Goal: Find specific page/section: Find specific page/section

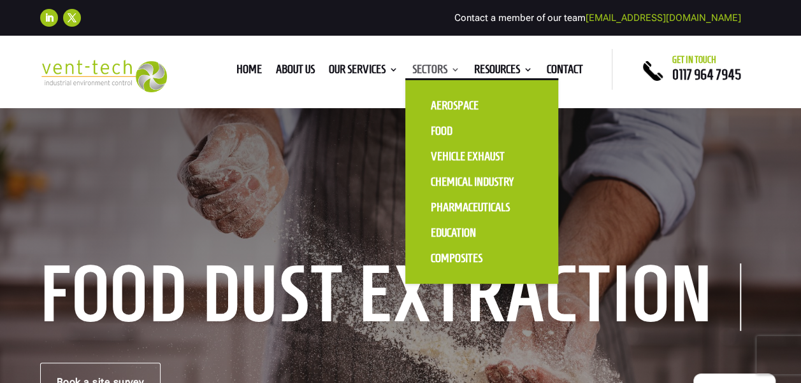
click at [451, 69] on link "Sectors" at bounding box center [436, 72] width 48 height 14
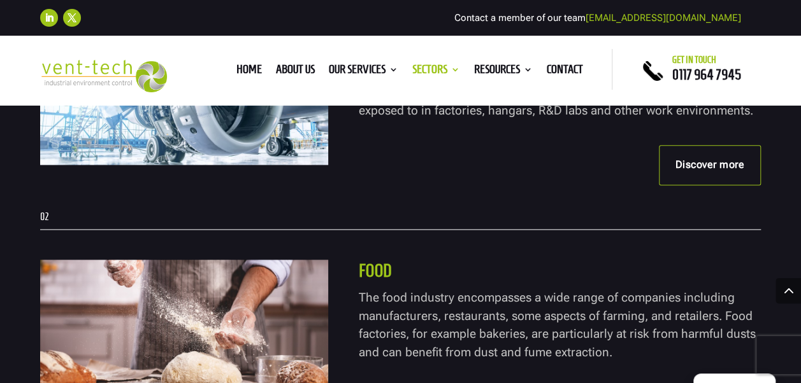
scroll to position [892, 0]
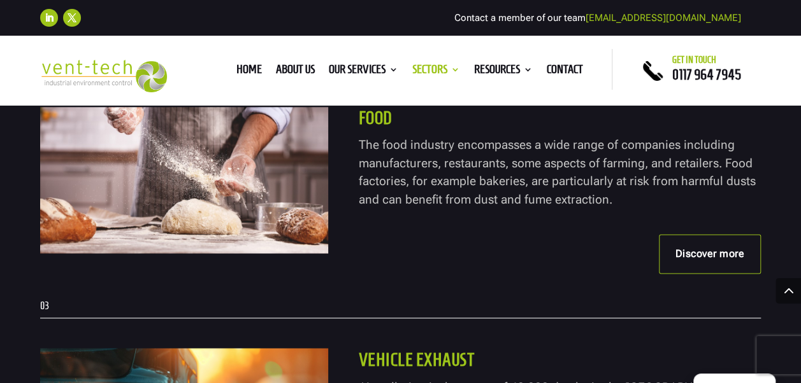
click at [689, 243] on link "Discover more" at bounding box center [710, 253] width 103 height 39
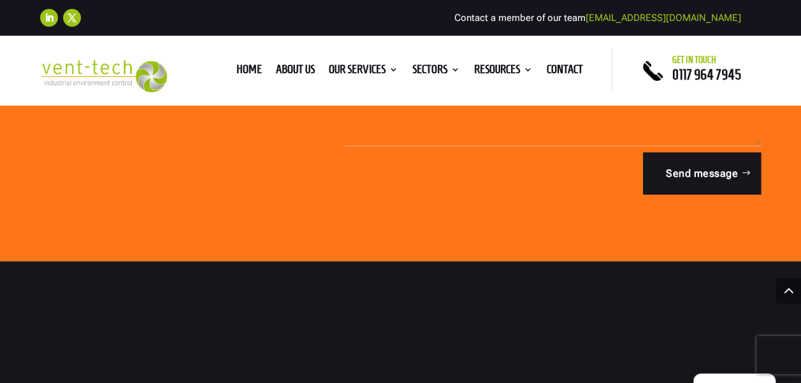
scroll to position [4013, 0]
